Goal: Task Accomplishment & Management: Manage account settings

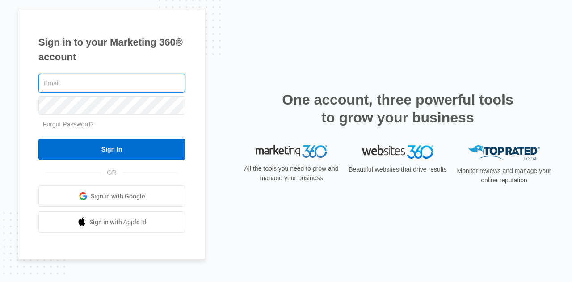
click at [64, 79] on input "text" at bounding box center [111, 83] width 147 height 19
type input "[PERSON_NAME][EMAIL_ADDRESS][DOMAIN_NAME]"
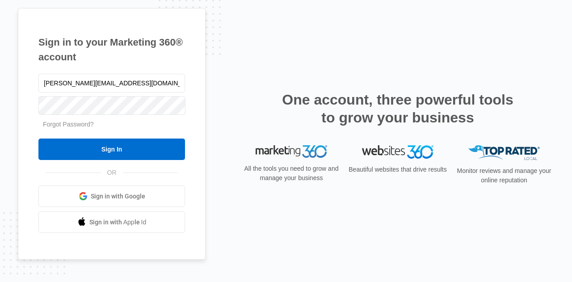
click at [152, 151] on input "Sign In" at bounding box center [111, 149] width 147 height 21
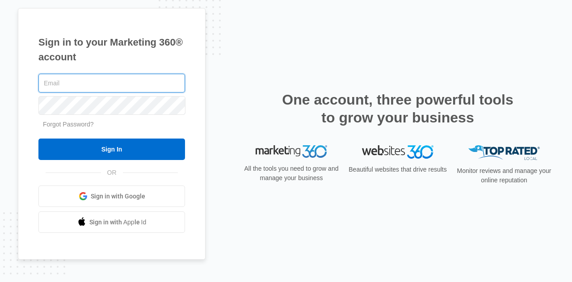
click at [80, 78] on input "text" at bounding box center [111, 83] width 147 height 19
type input "katie.wa@theclothoption.org"
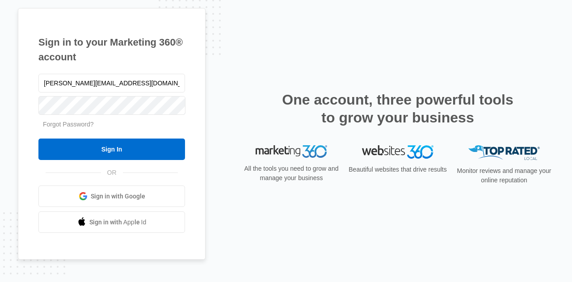
click at [107, 146] on input "Sign In" at bounding box center [111, 149] width 147 height 21
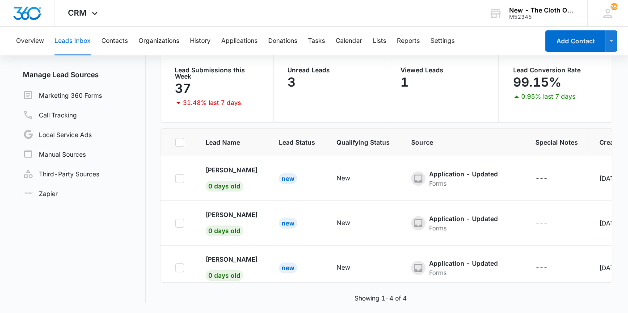
scroll to position [59, 0]
